Goal: Check status: Check status

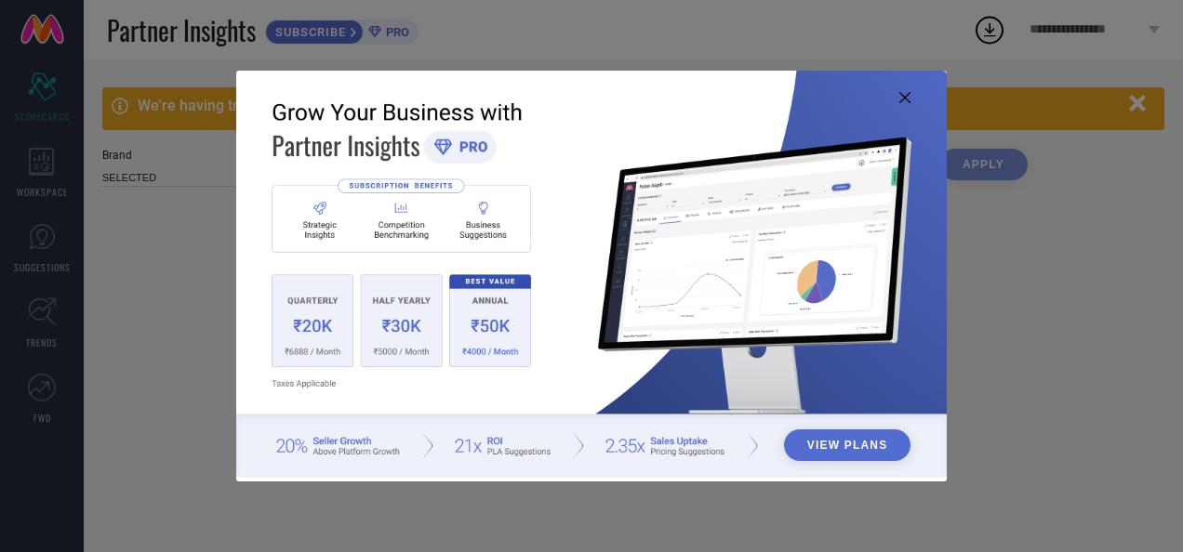
type input "All"
click at [912, 95] on img at bounding box center [591, 275] width 710 height 408
click at [908, 99] on icon at bounding box center [904, 97] width 11 height 11
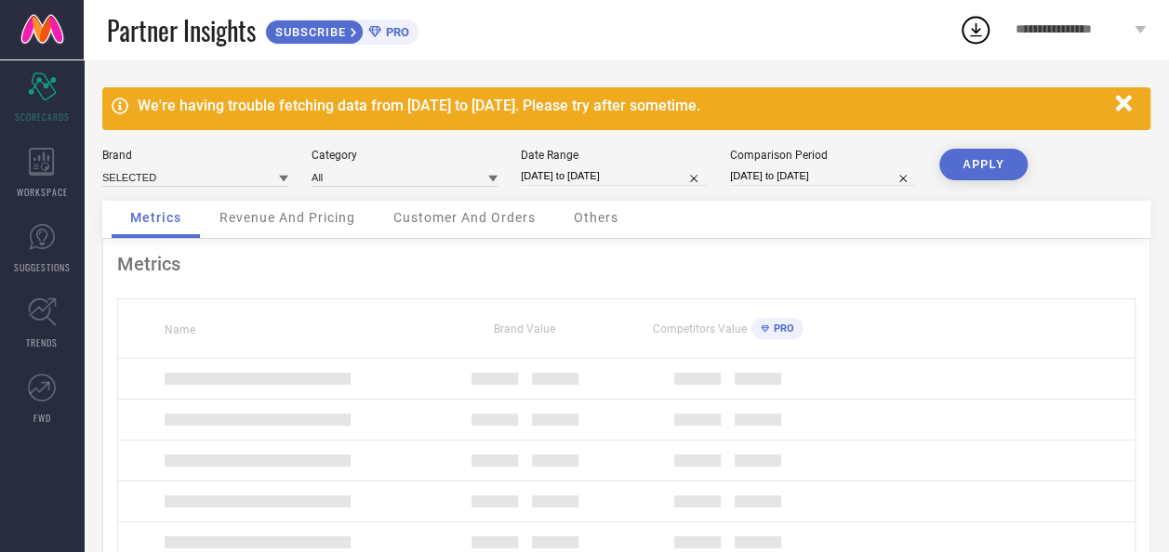
click at [1125, 100] on icon "button" at bounding box center [1123, 103] width 16 height 16
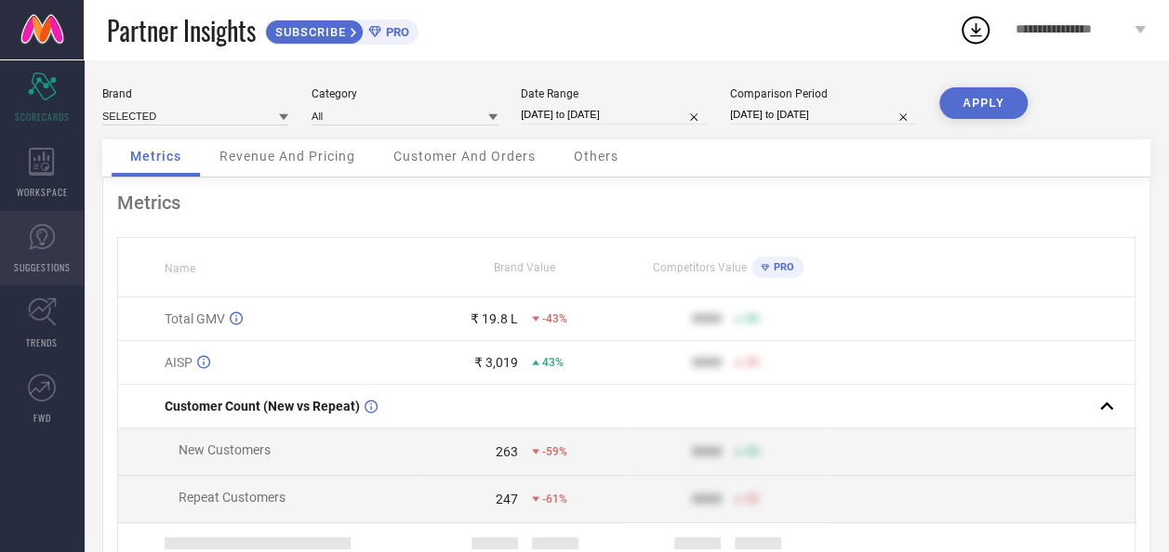
click at [41, 256] on link "SUGGESTIONS" at bounding box center [42, 248] width 84 height 74
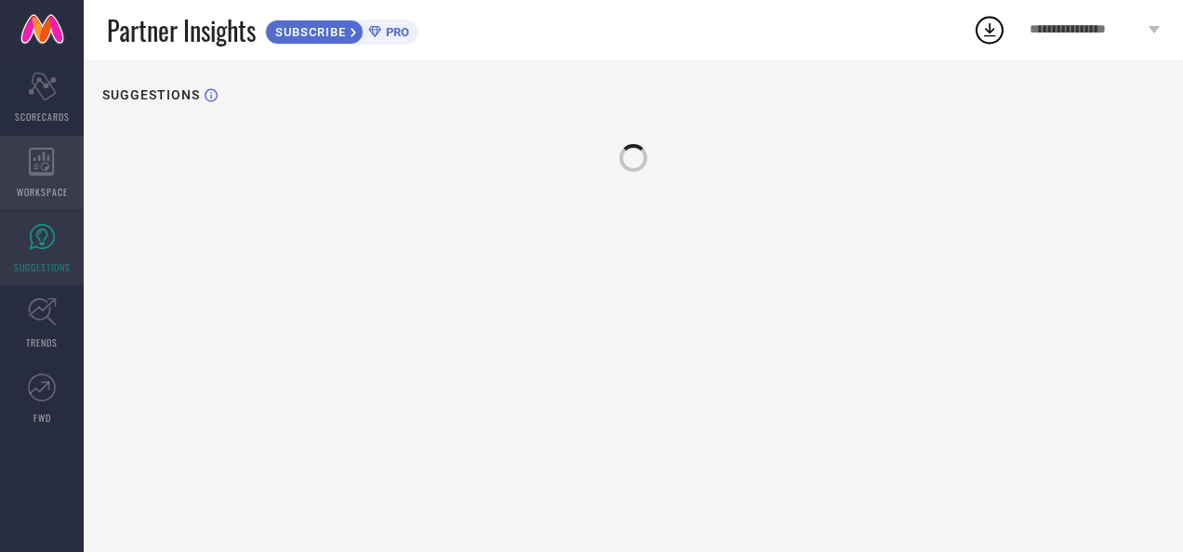
click at [39, 185] on span "WORKSPACE" at bounding box center [42, 192] width 51 height 14
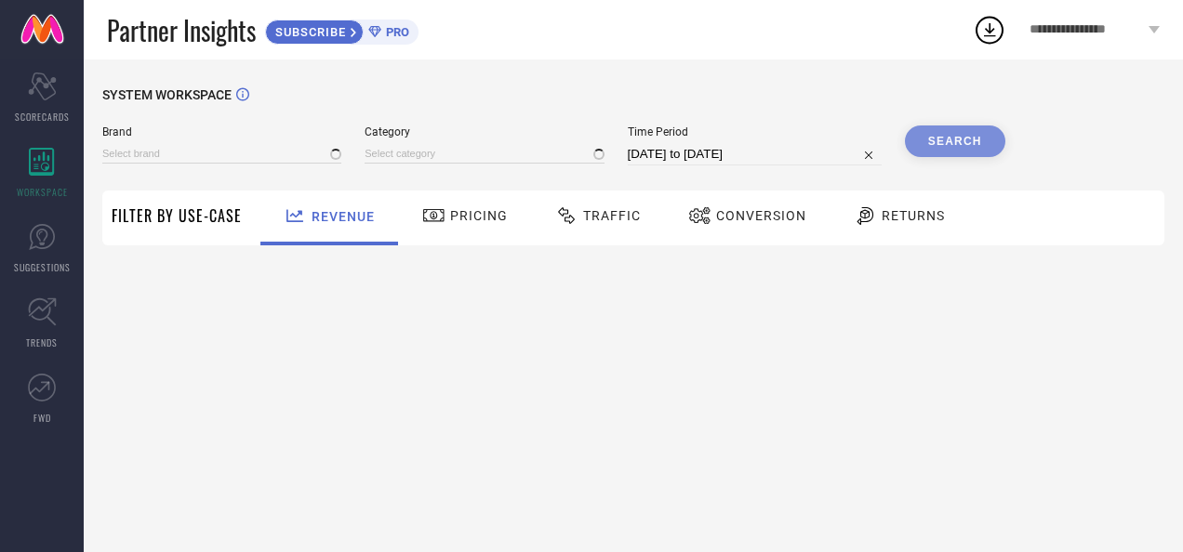
type input "SELECTED"
type input "All"
click at [664, 154] on input "[DATE] to [DATE]" at bounding box center [755, 154] width 254 height 22
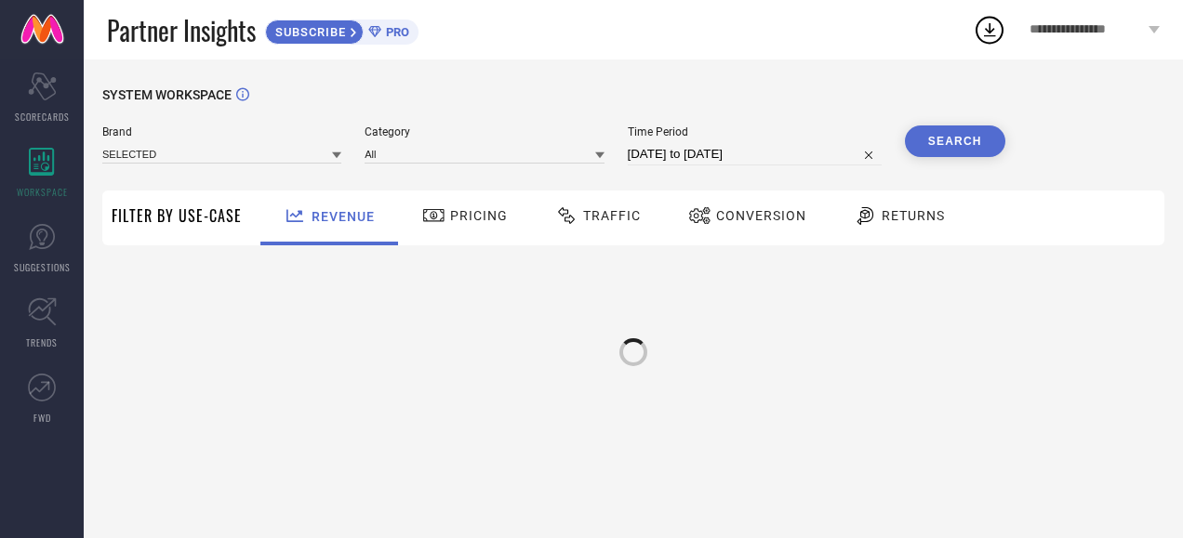
select select "7"
select select "2025"
select select "8"
select select "2025"
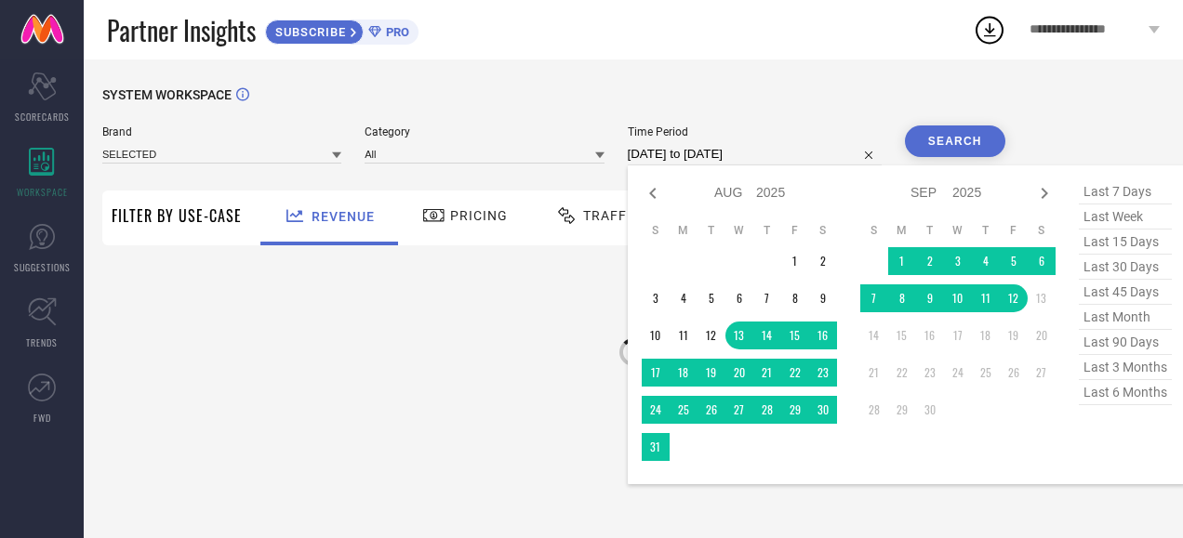
click at [1119, 266] on span "last 30 days" at bounding box center [1125, 267] width 93 height 25
type input "[DATE] to [DATE]"
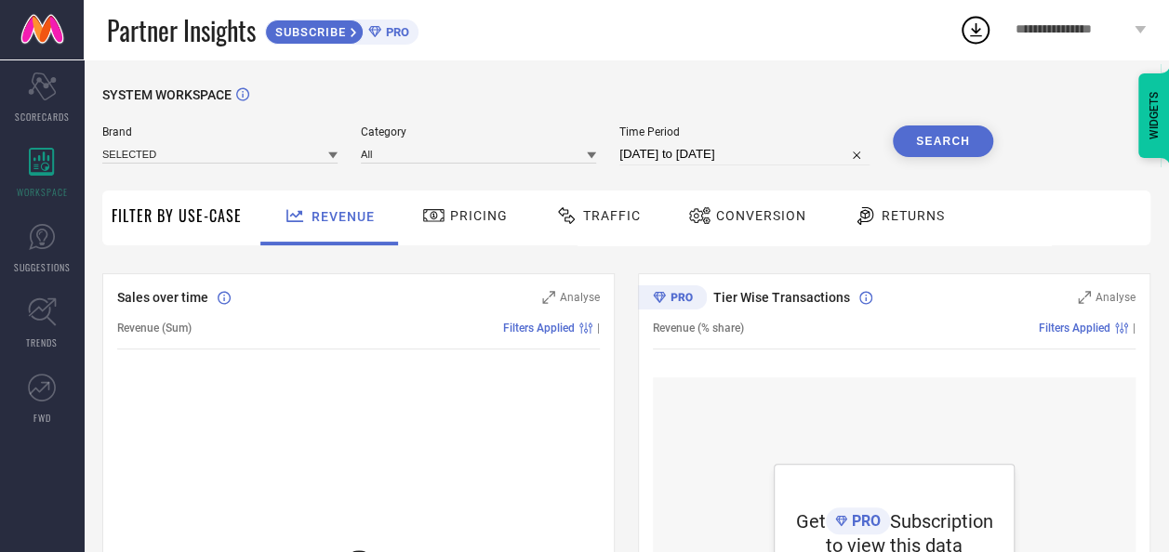
click at [926, 145] on button "Search" at bounding box center [943, 142] width 100 height 32
click at [736, 216] on span "Conversion" at bounding box center [761, 215] width 90 height 15
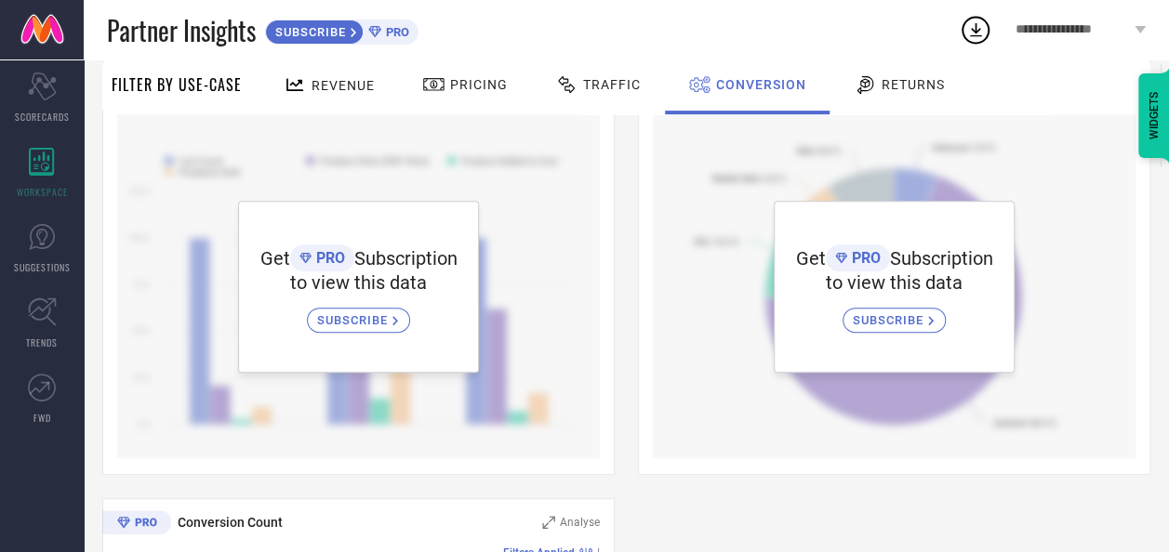
scroll to position [93, 0]
